Goal: Information Seeking & Learning: Learn about a topic

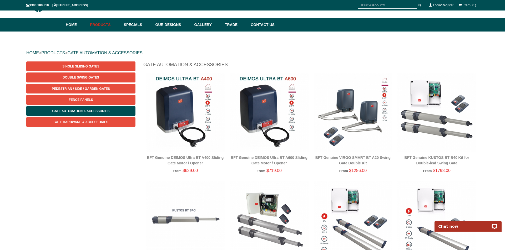
scroll to position [36, 0]
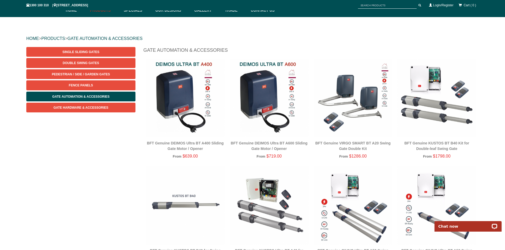
click at [267, 102] on img at bounding box center [269, 98] width 79 height 79
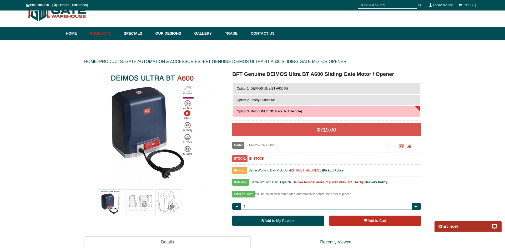
click at [255, 100] on span "Option 2: Safety Bundle Kit" at bounding box center [256, 100] width 38 height 4
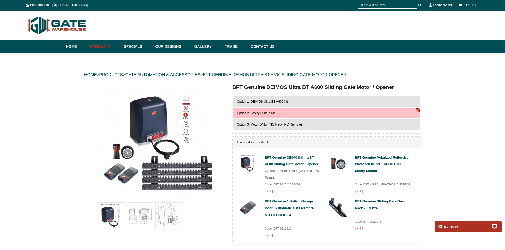
click at [264, 126] on span "Option 3: Motor ONLY (NO Rack, NO Remote)" at bounding box center [269, 125] width 65 height 4
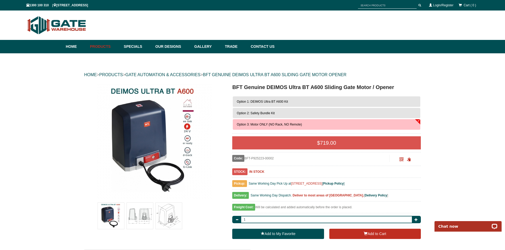
scroll to position [11, 0]
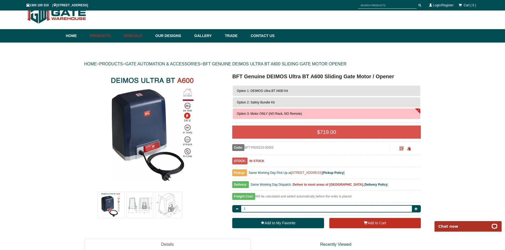
click at [133, 33] on link "Specials" at bounding box center [137, 35] width 32 height 13
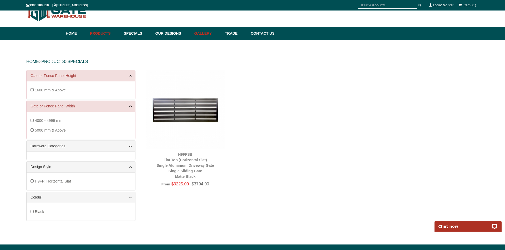
click at [208, 35] on link "Gallery" at bounding box center [207, 33] width 31 height 13
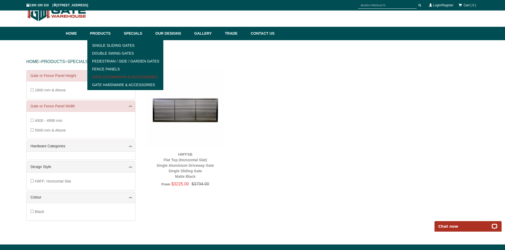
click at [112, 79] on link "Gate Automation & Accessories" at bounding box center [125, 77] width 73 height 8
